Goal: Task Accomplishment & Management: Manage account settings

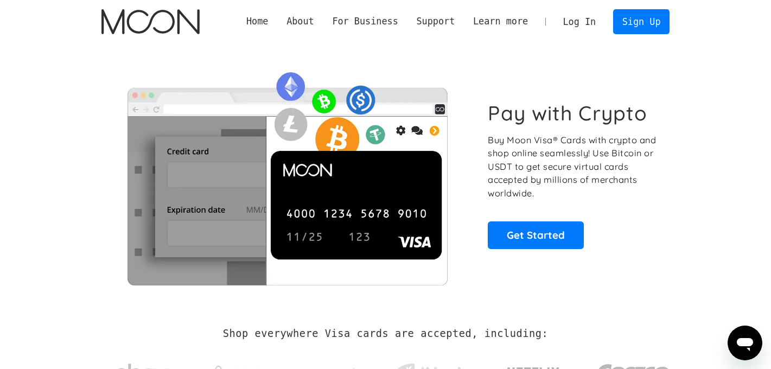
click at [580, 18] on link "Log In" at bounding box center [579, 22] width 51 height 24
